Goal: Task Accomplishment & Management: Manage account settings

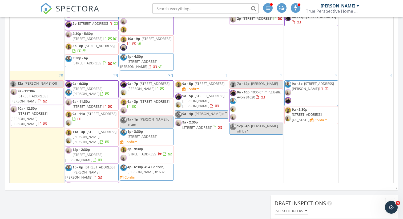
scroll to position [285, 0]
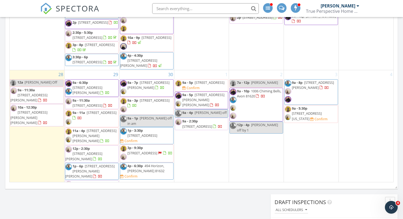
click at [90, 112] on span "[STREET_ADDRESS]" at bounding box center [102, 112] width 30 height 5
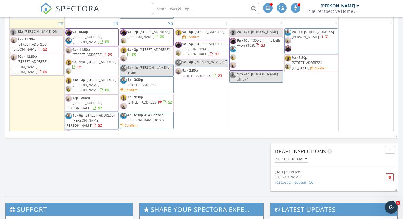
scroll to position [341, 0]
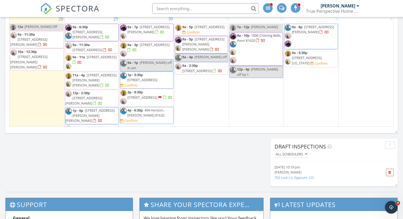
click at [86, 73] on span "[STREET_ADDRESS][PERSON_NAME][PERSON_NAME]" at bounding box center [94, 80] width 44 height 15
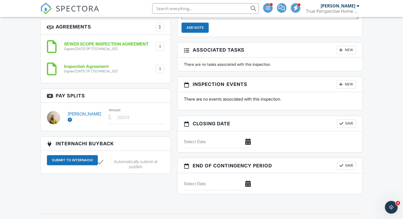
scroll to position [488, 0]
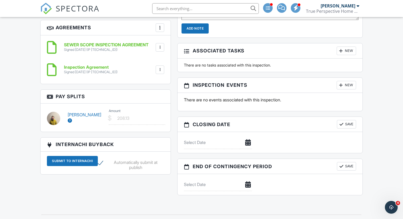
click at [96, 112] on link "[PERSON_NAME]" at bounding box center [85, 117] width 34 height 11
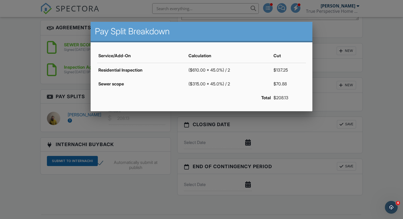
click at [329, 65] on div at bounding box center [201, 110] width 403 height 274
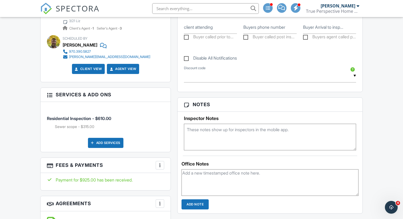
scroll to position [312, 0]
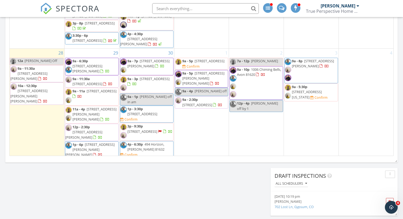
scroll to position [346, 0]
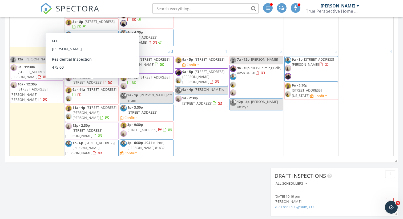
click at [95, 87] on span "[STREET_ADDRESS]" at bounding box center [102, 89] width 30 height 5
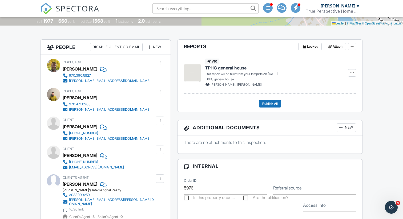
scroll to position [117, 0]
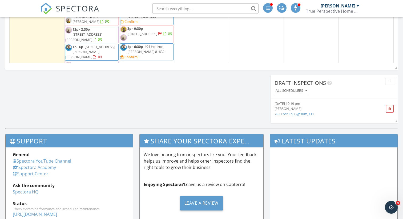
scroll to position [405, 0]
